Goal: Find specific page/section: Find specific page/section

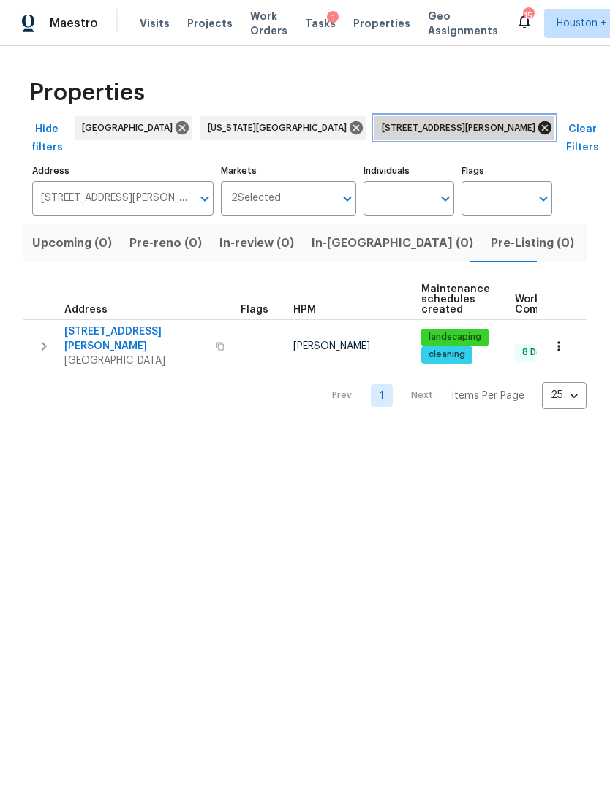
click at [536, 129] on icon at bounding box center [544, 128] width 16 height 16
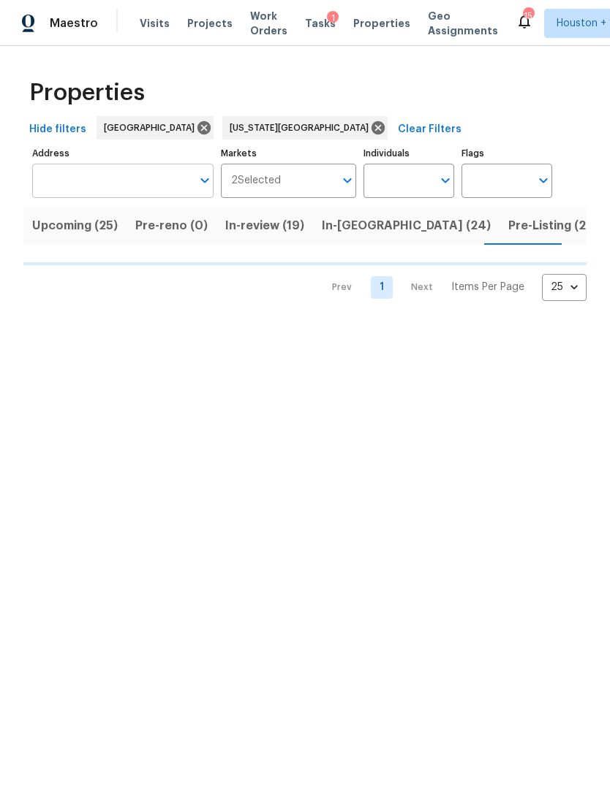
click at [146, 170] on input "Address" at bounding box center [111, 181] width 159 height 34
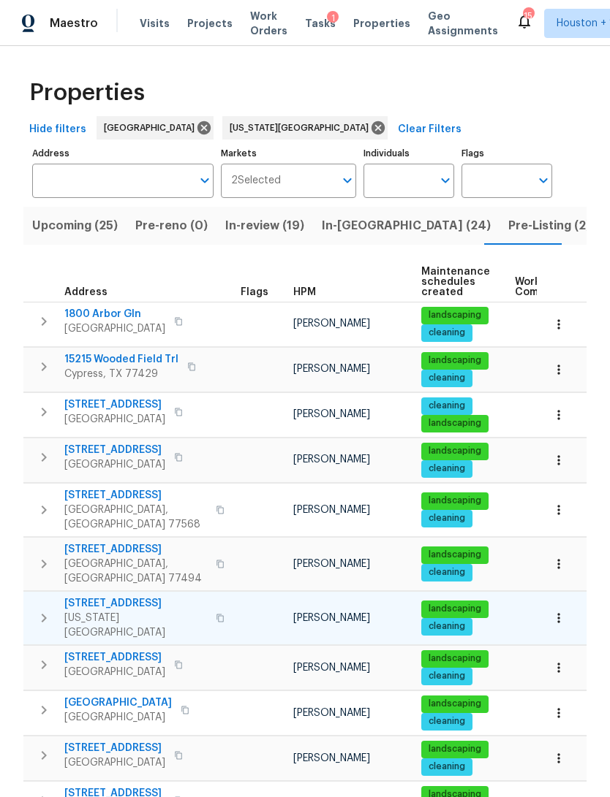
click at [436, 621] on span "cleaning" at bounding box center [446, 627] width 48 height 12
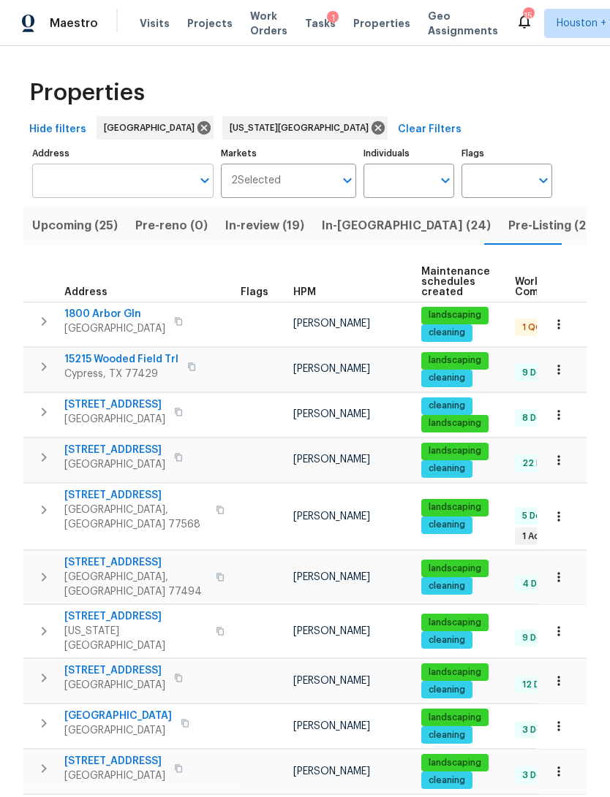
click at [76, 191] on input "Address" at bounding box center [111, 181] width 159 height 34
type input "4822"
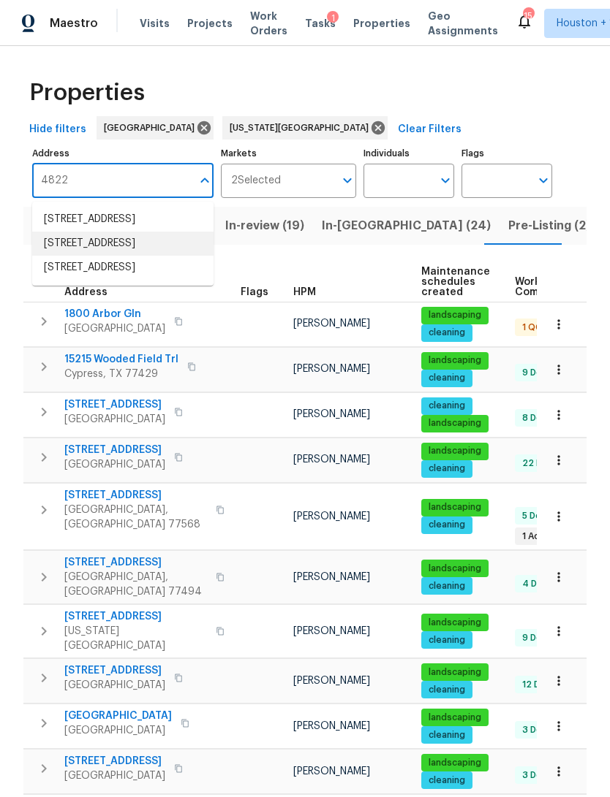
click at [61, 256] on li "4822 S Fairfax Village Cir Spring TX 77373" at bounding box center [122, 244] width 181 height 24
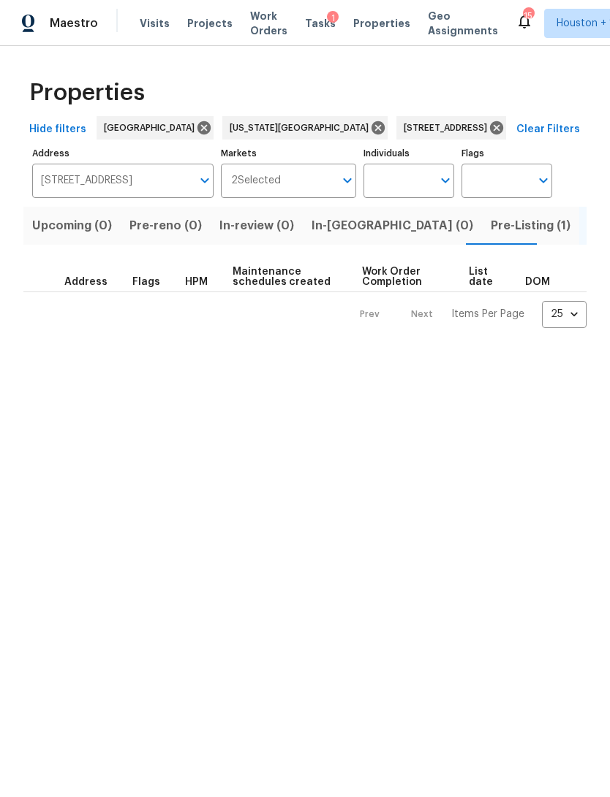
click at [490, 228] on span "Pre-Listing (1)" at bounding box center [530, 226] width 80 height 20
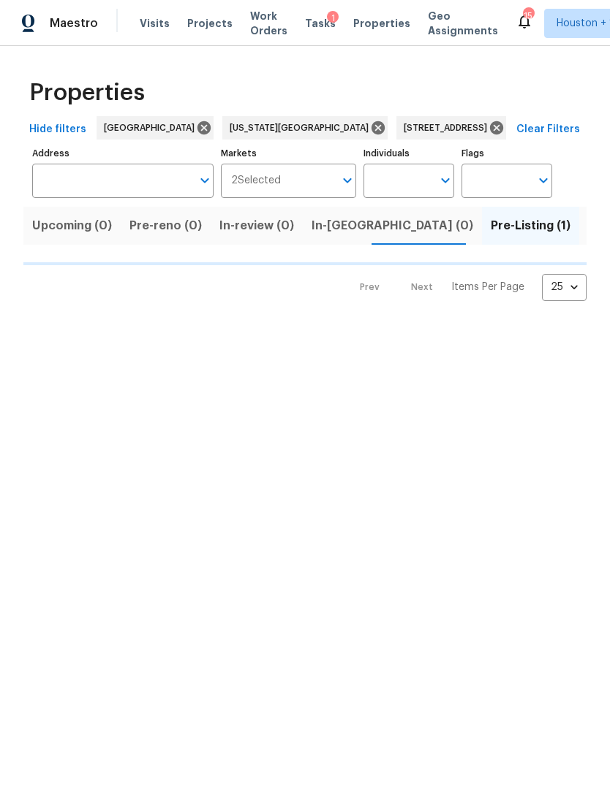
type input "4822 S Fairfax Village Cir Spring TX 77373"
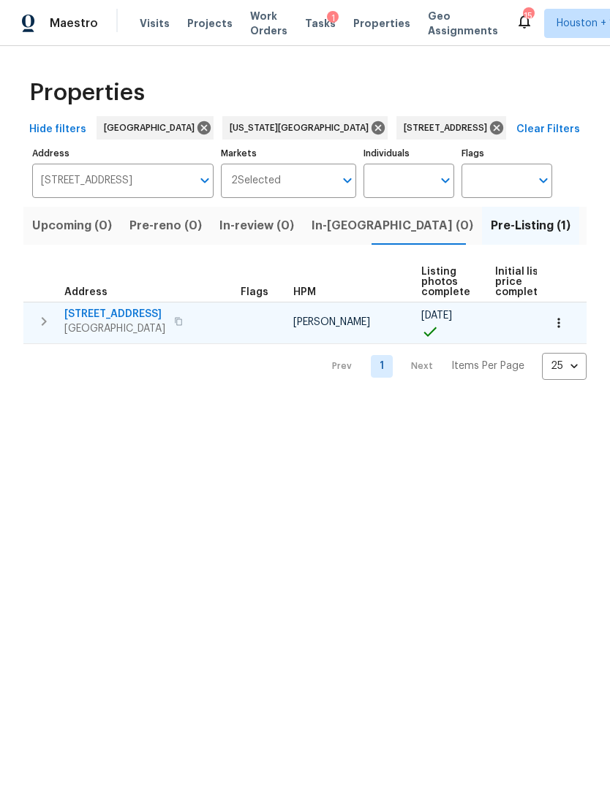
click at [130, 319] on span "[STREET_ADDRESS]" at bounding box center [114, 314] width 101 height 15
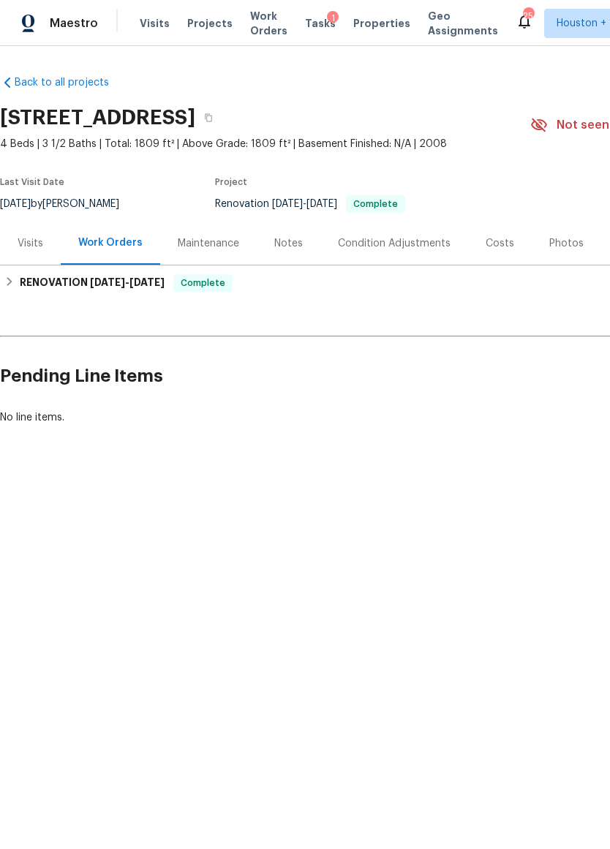
click at [26, 245] on div "Visits" at bounding box center [31, 243] width 26 height 15
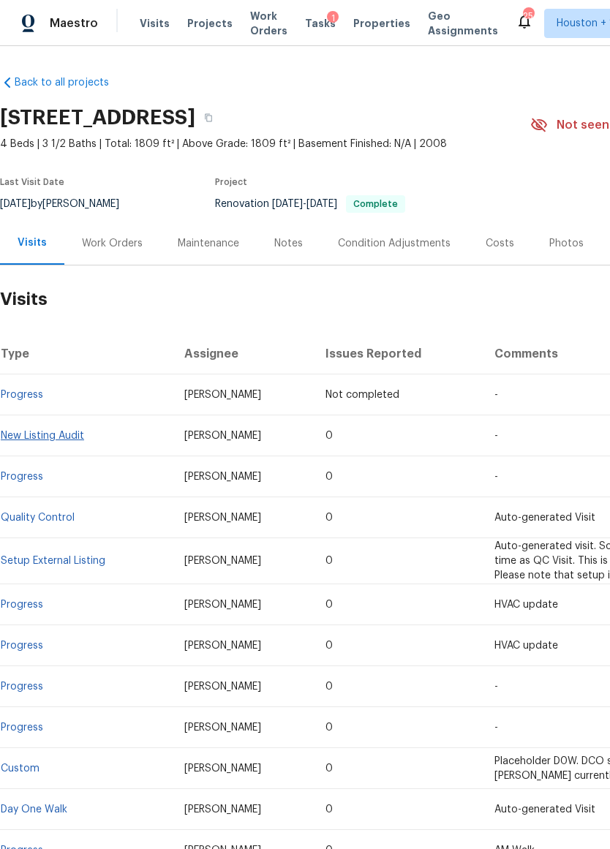
click at [19, 433] on link "New Listing Audit" at bounding box center [42, 435] width 83 height 10
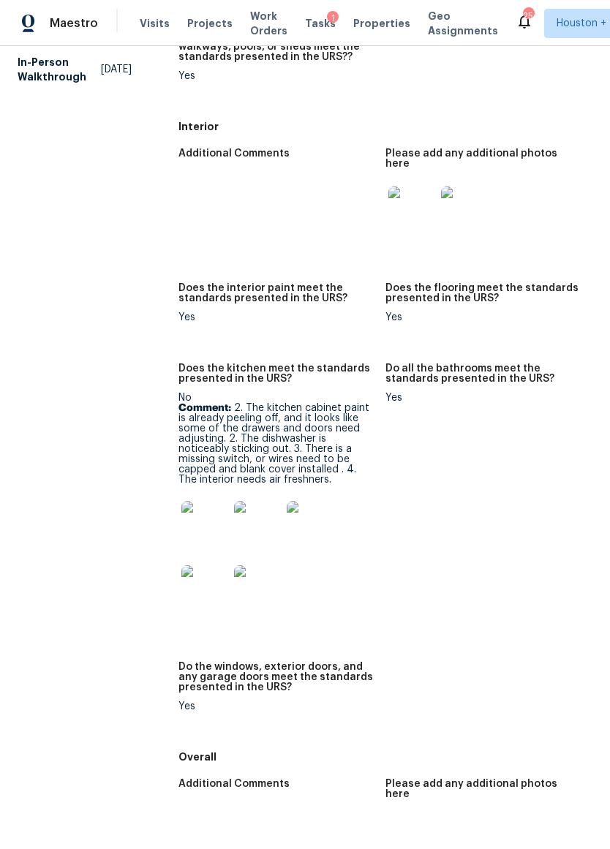
scroll to position [664, 0]
